Goal: Communication & Community: Participate in discussion

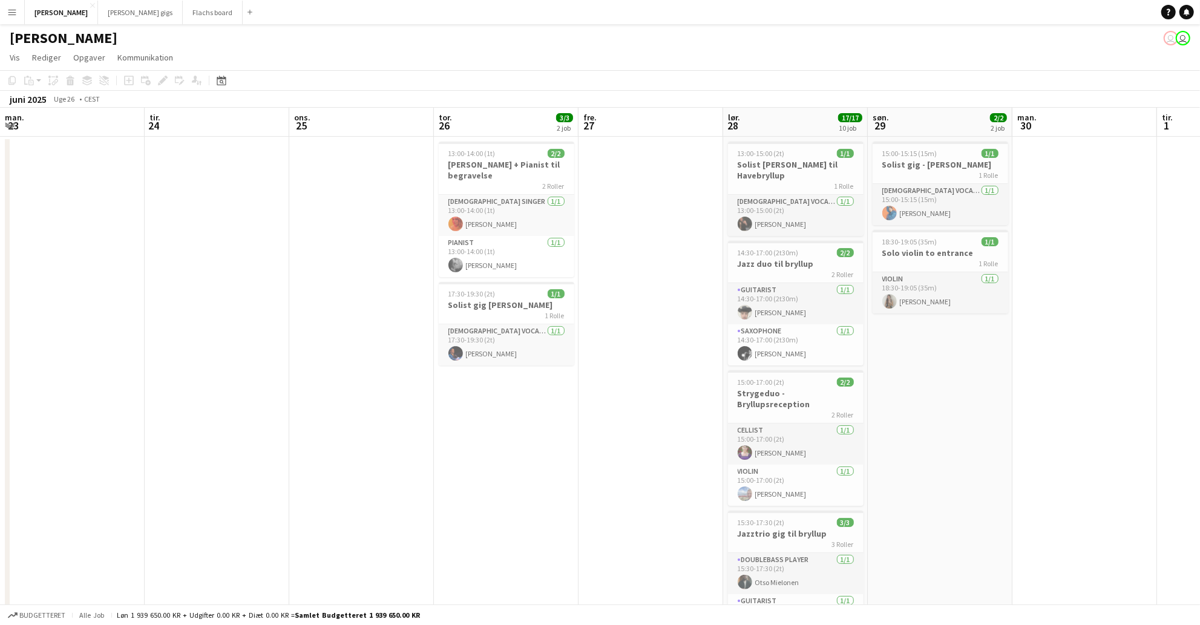
scroll to position [0, 246]
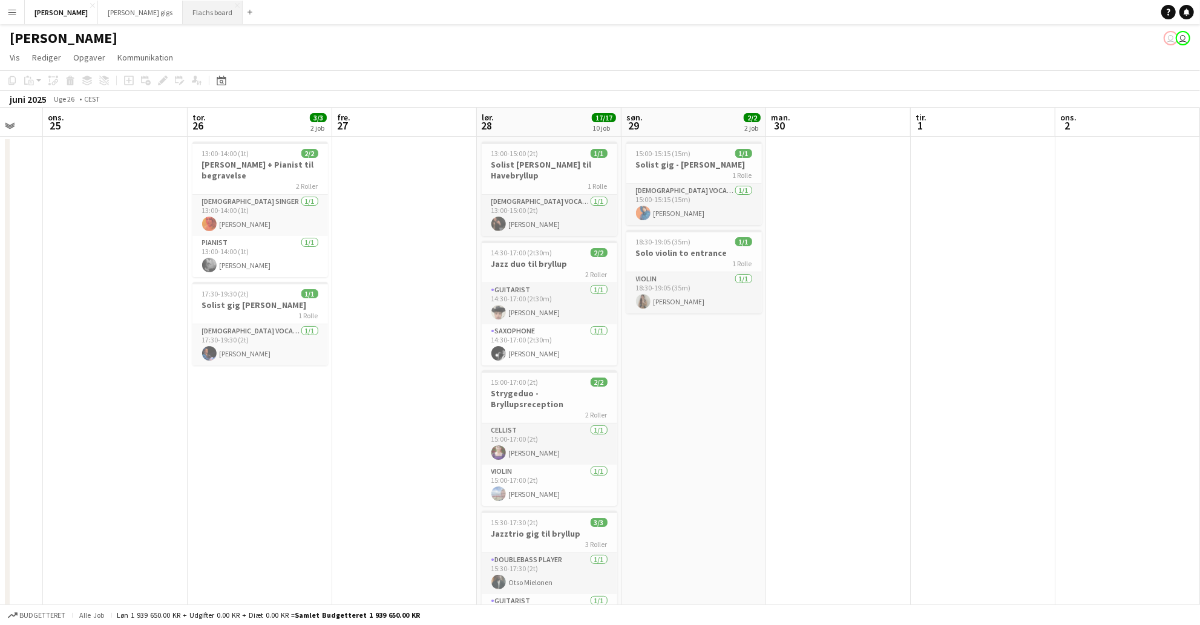
click at [183, 11] on button "Flachs board Luk" at bounding box center [213, 13] width 60 height 24
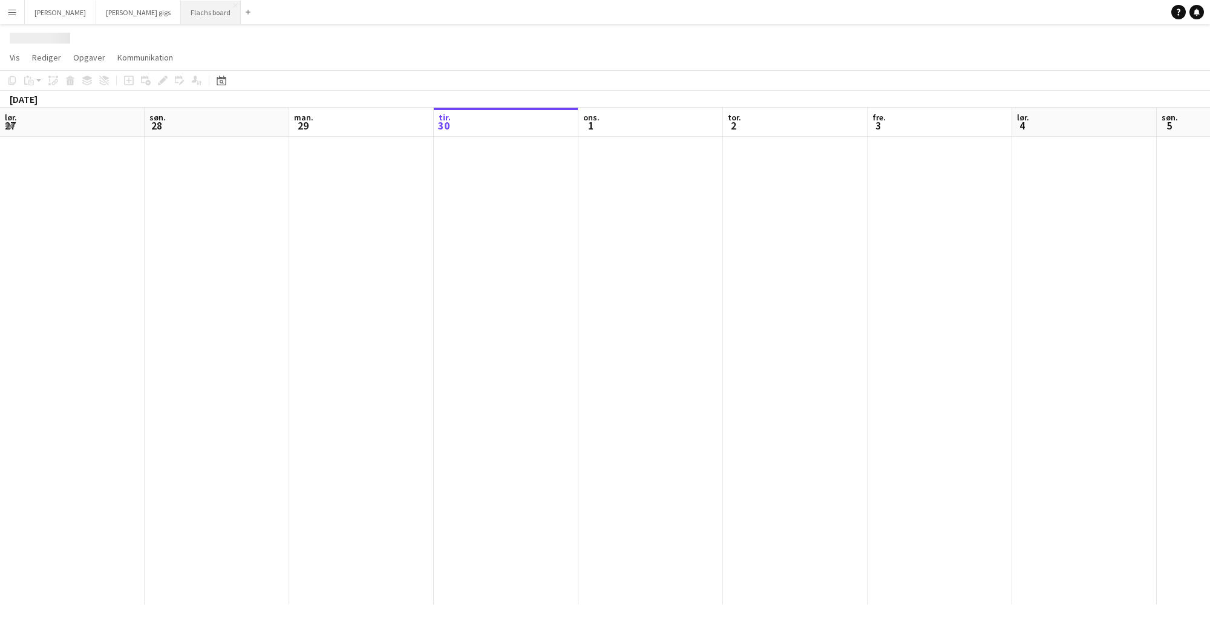
scroll to position [0, 289]
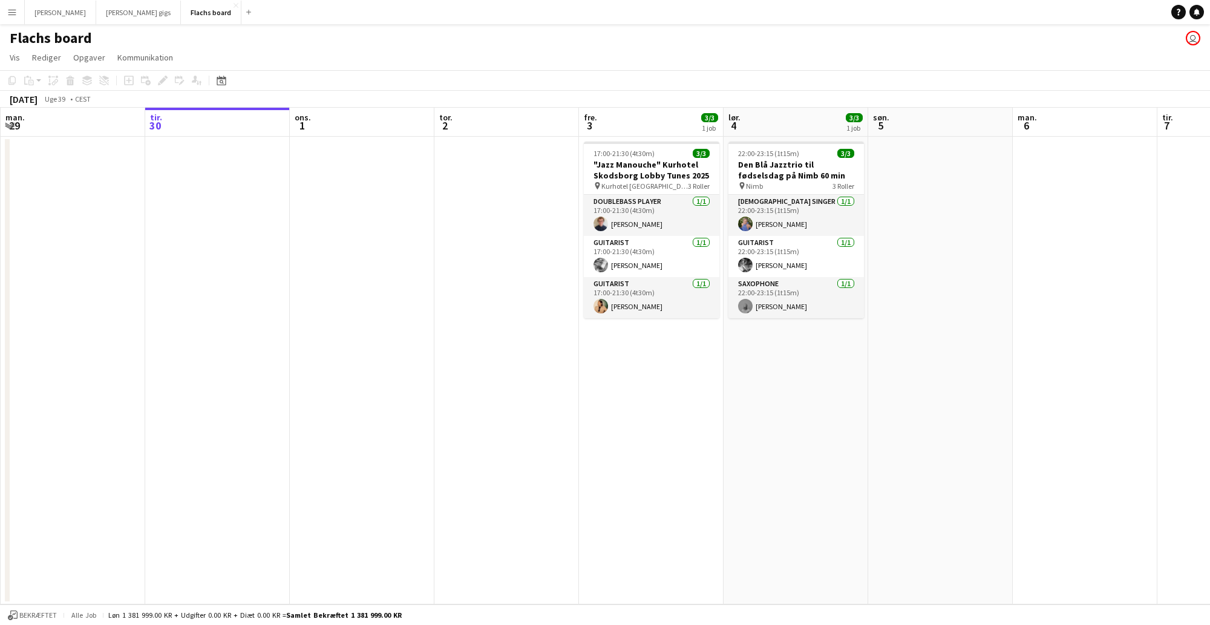
click at [11, 16] on button "Menu" at bounding box center [12, 12] width 24 height 24
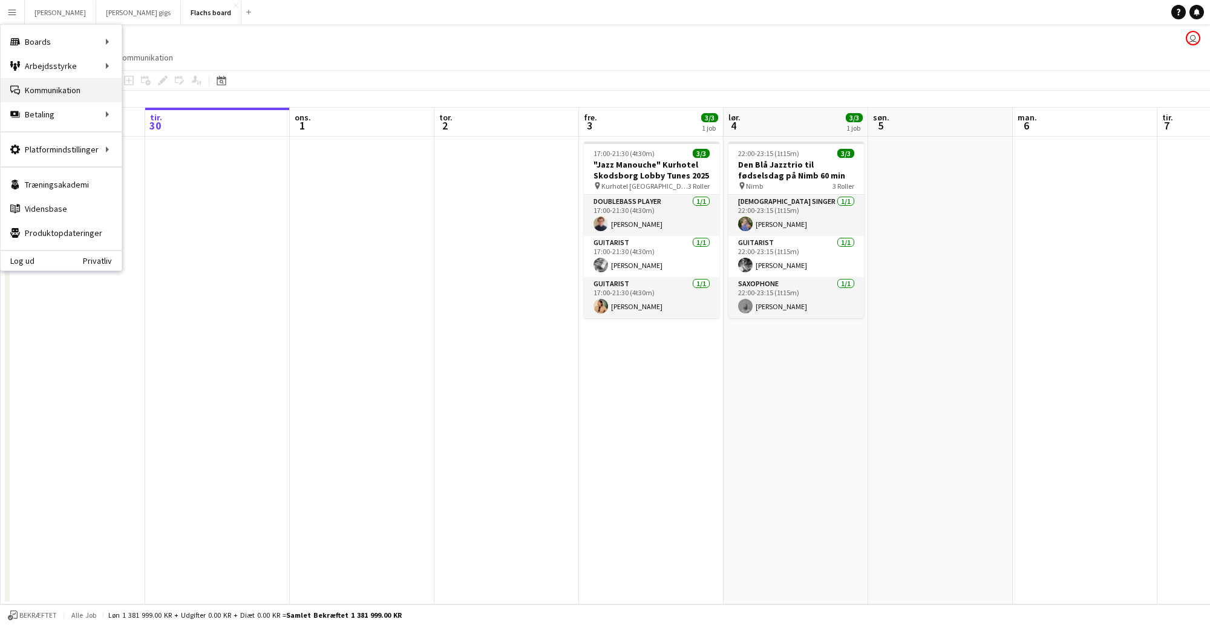
click at [33, 78] on link "Kommunikation Kommunikation" at bounding box center [61, 90] width 121 height 24
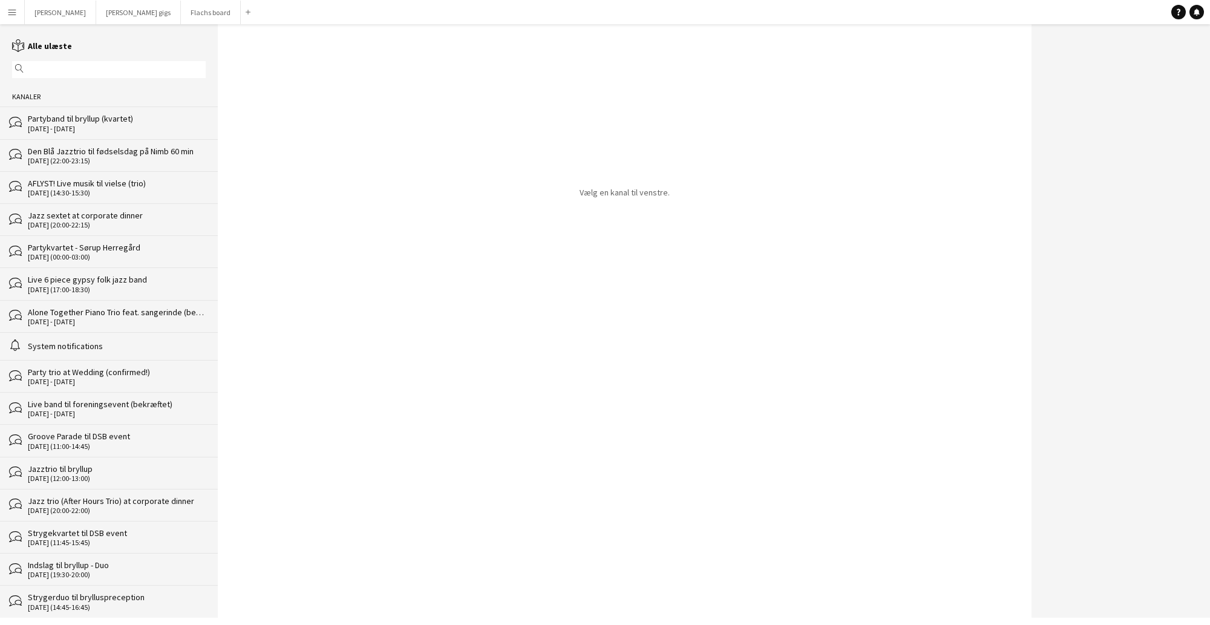
click at [64, 116] on div "Partyband til bryllup (kvartet)" at bounding box center [117, 118] width 178 height 11
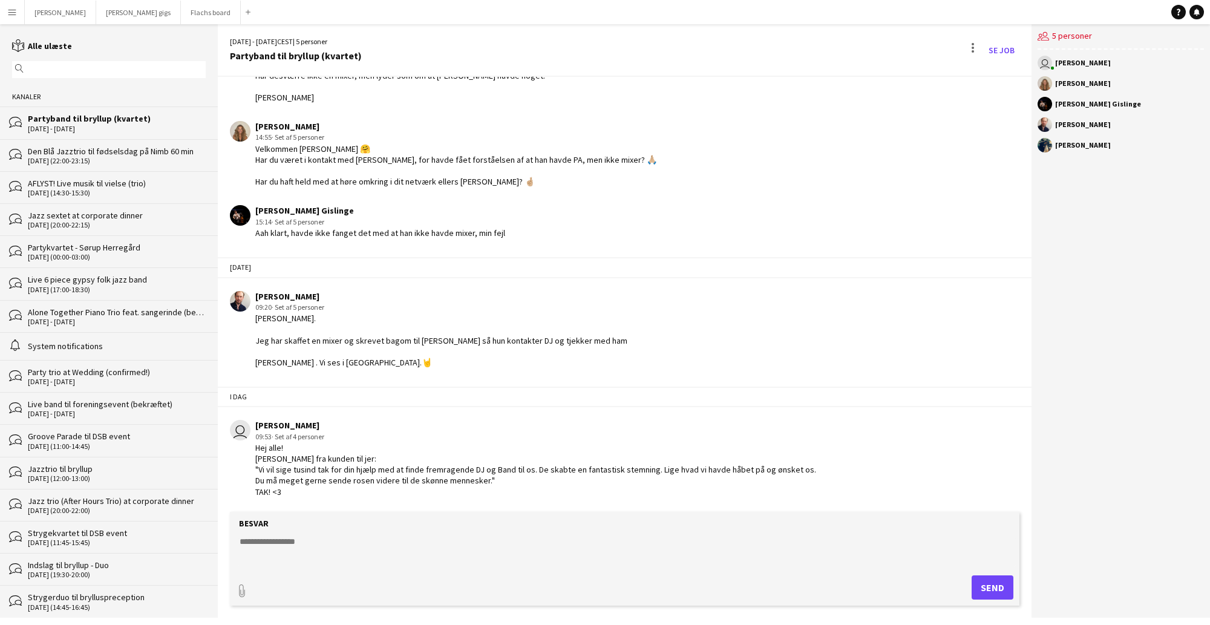
scroll to position [2592, 0]
click at [128, 151] on div "Den Blå Jazztrio til fødselsdag på Nimb 60 min" at bounding box center [117, 151] width 178 height 11
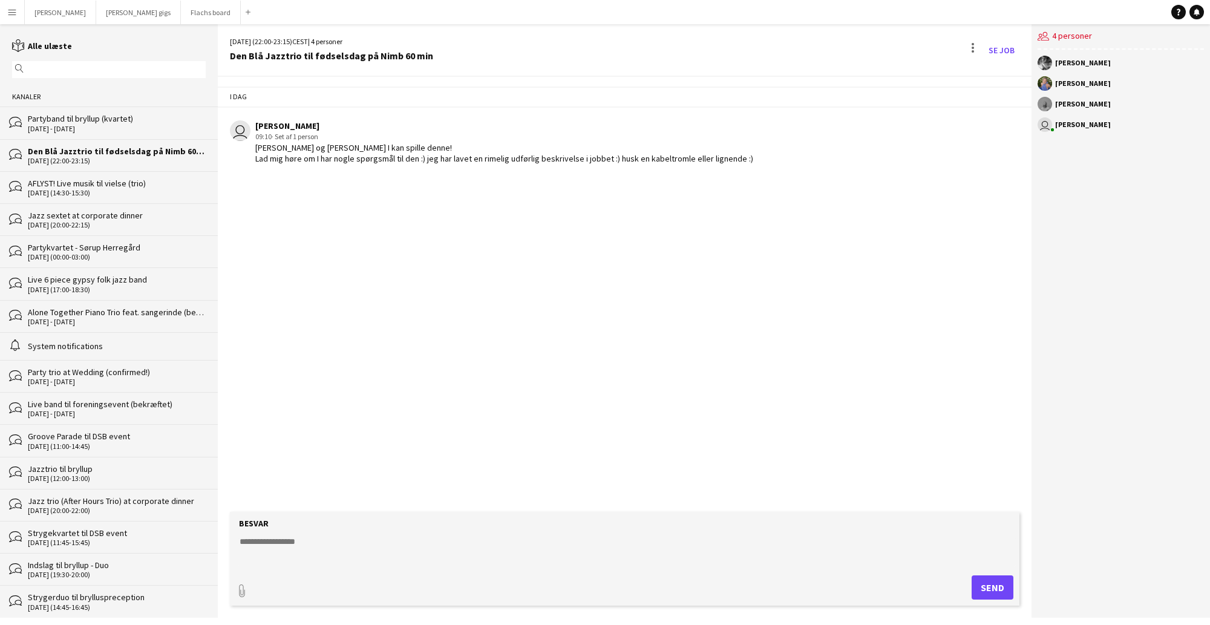
click at [114, 120] on div "Partyband til bryllup (kvartet)" at bounding box center [117, 118] width 178 height 11
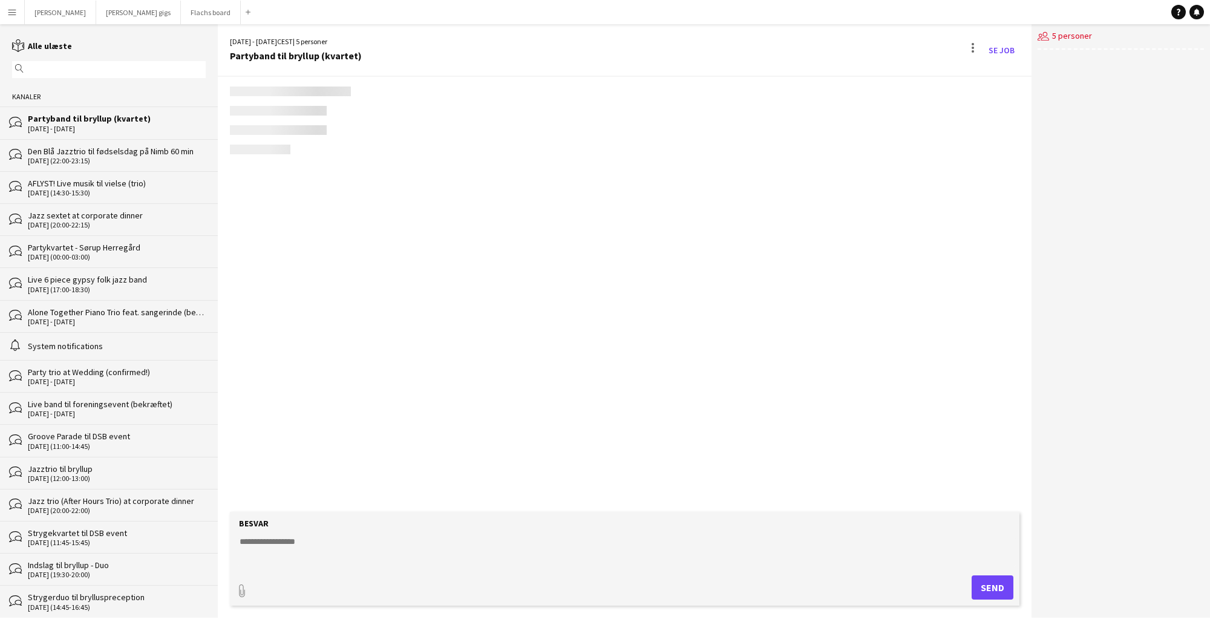
scroll to position [2592, 0]
